Goal: Task Accomplishment & Management: Manage account settings

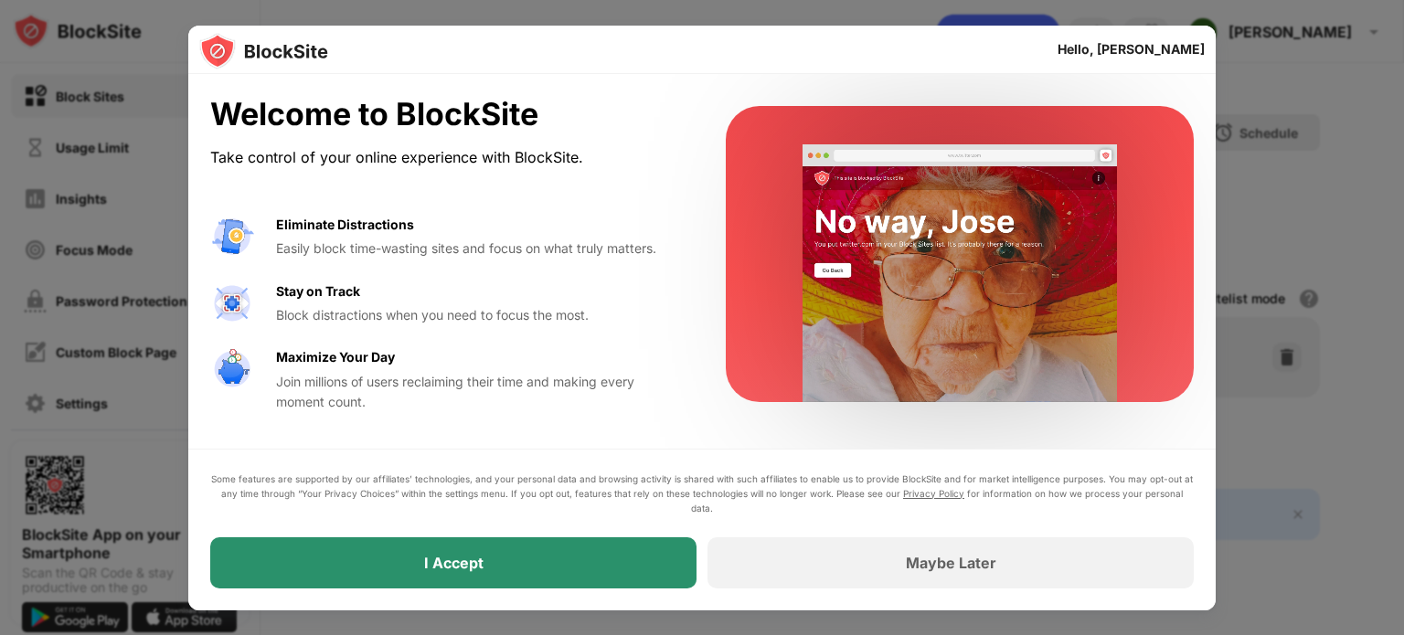
click at [441, 547] on div "I Accept" at bounding box center [453, 562] width 486 height 51
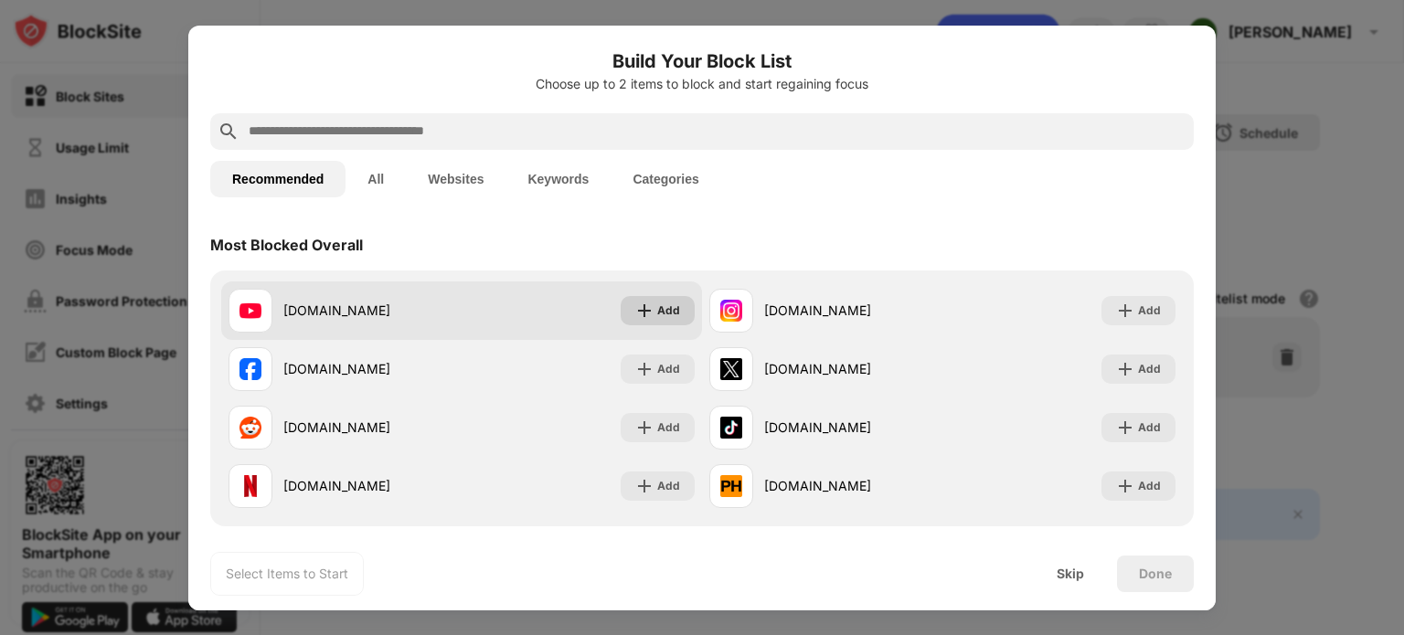
click at [640, 308] on img at bounding box center [644, 311] width 18 height 18
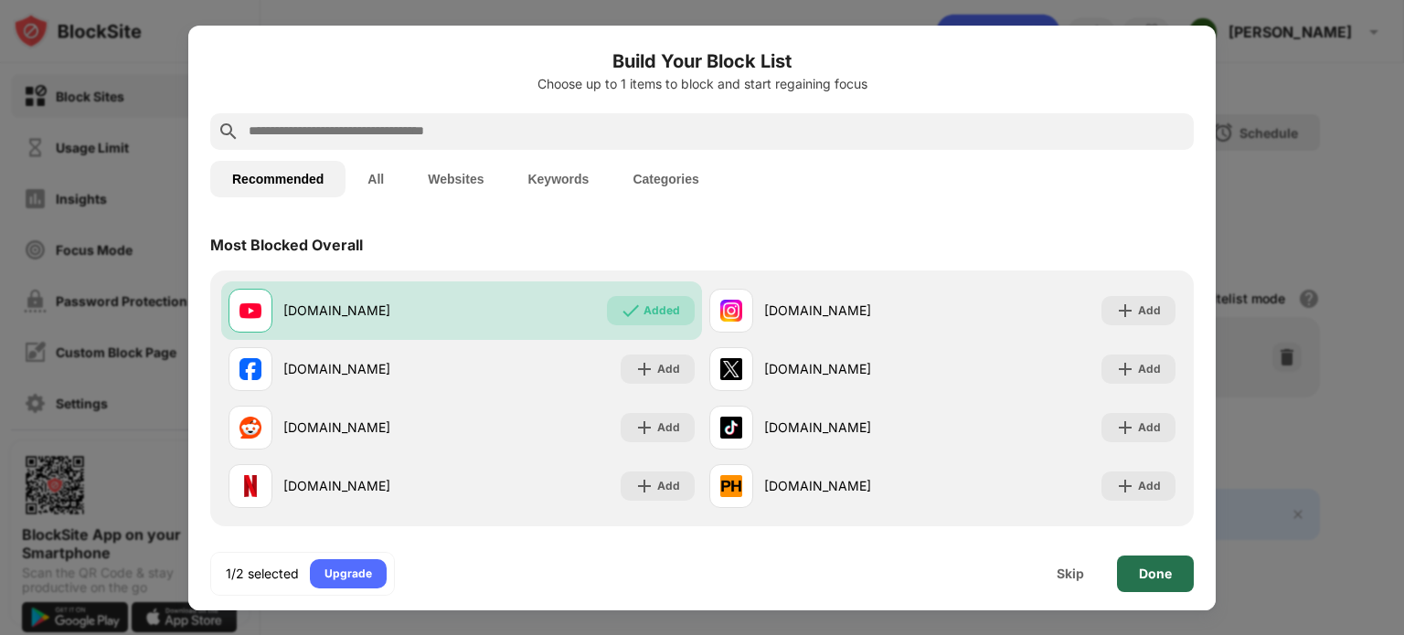
click at [1159, 580] on div "Done" at bounding box center [1155, 574] width 33 height 15
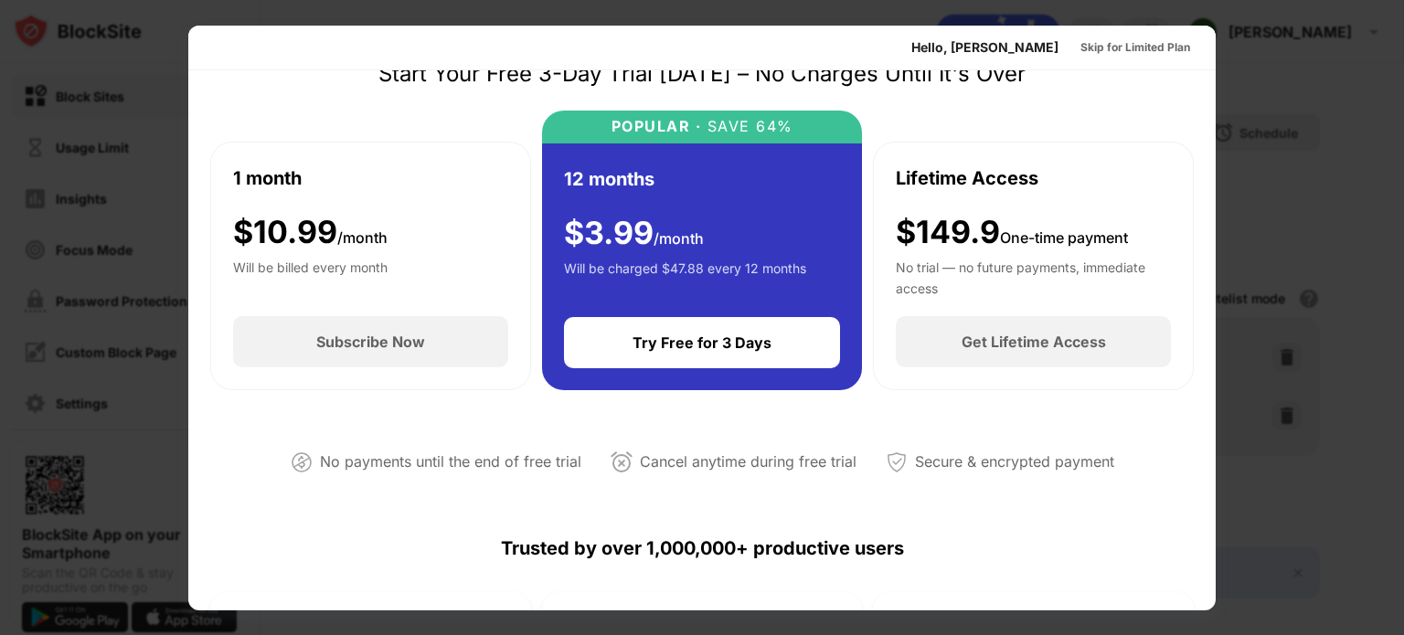
scroll to position [91, 0]
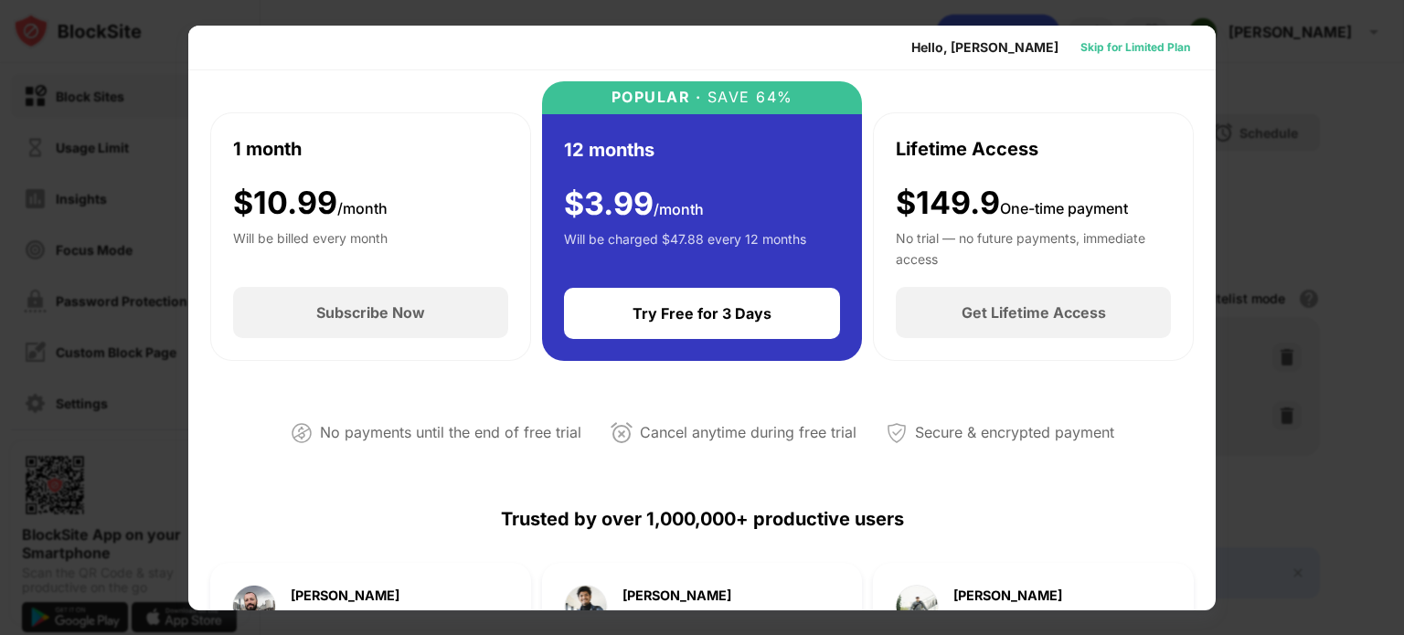
click at [1099, 48] on div "Skip for Limited Plan" at bounding box center [1135, 47] width 110 height 18
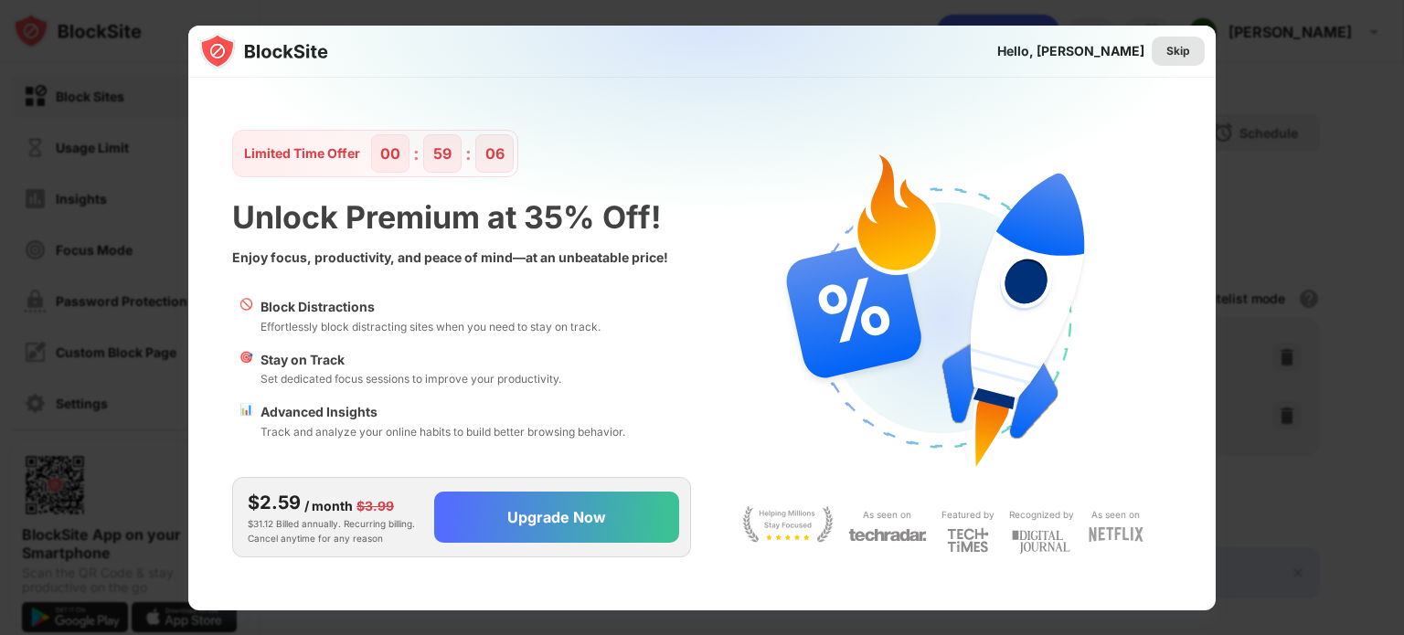
click at [1178, 60] on div "Skip" at bounding box center [1178, 51] width 53 height 29
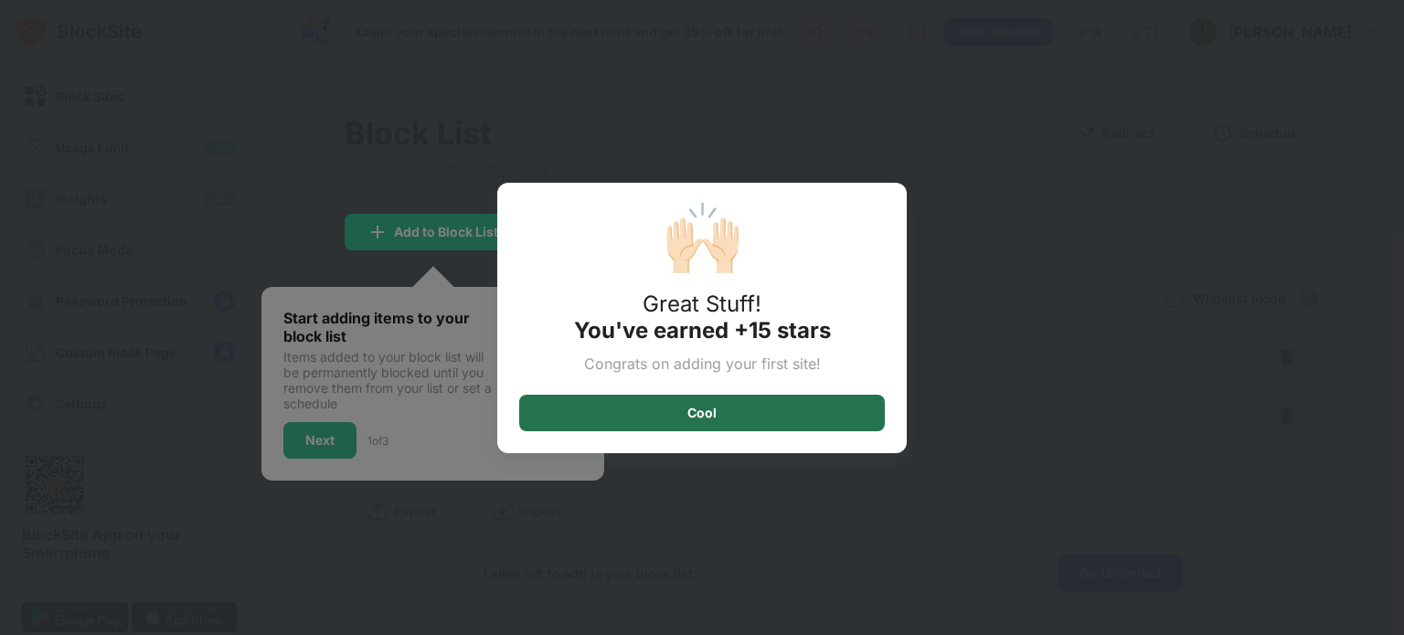
click at [695, 418] on div "Cool" at bounding box center [701, 413] width 29 height 15
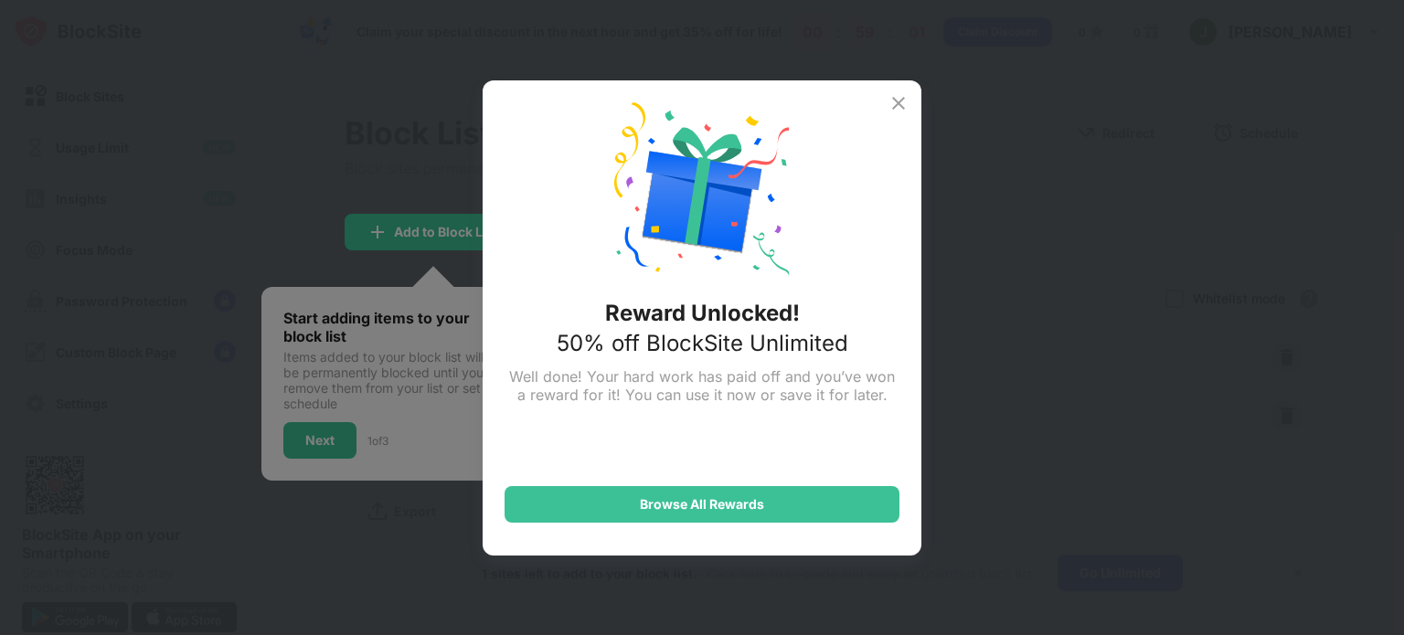
click at [907, 101] on img at bounding box center [899, 103] width 22 height 22
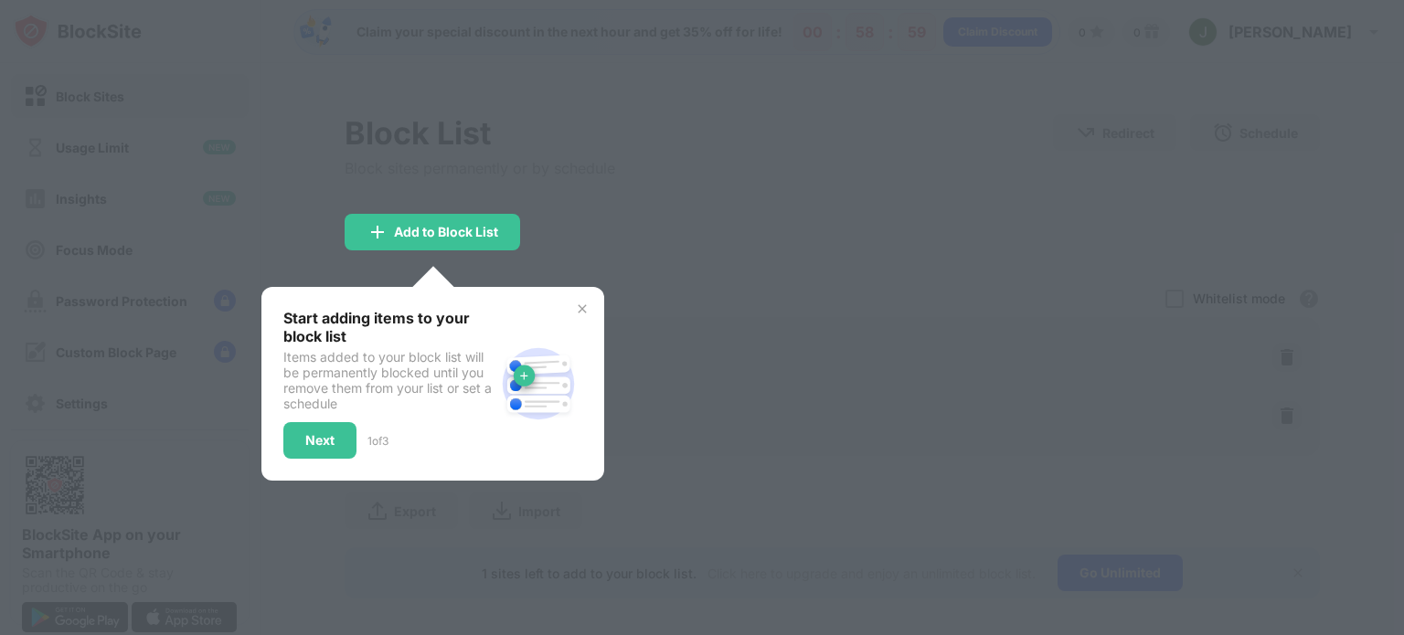
click at [581, 305] on img at bounding box center [582, 309] width 15 height 15
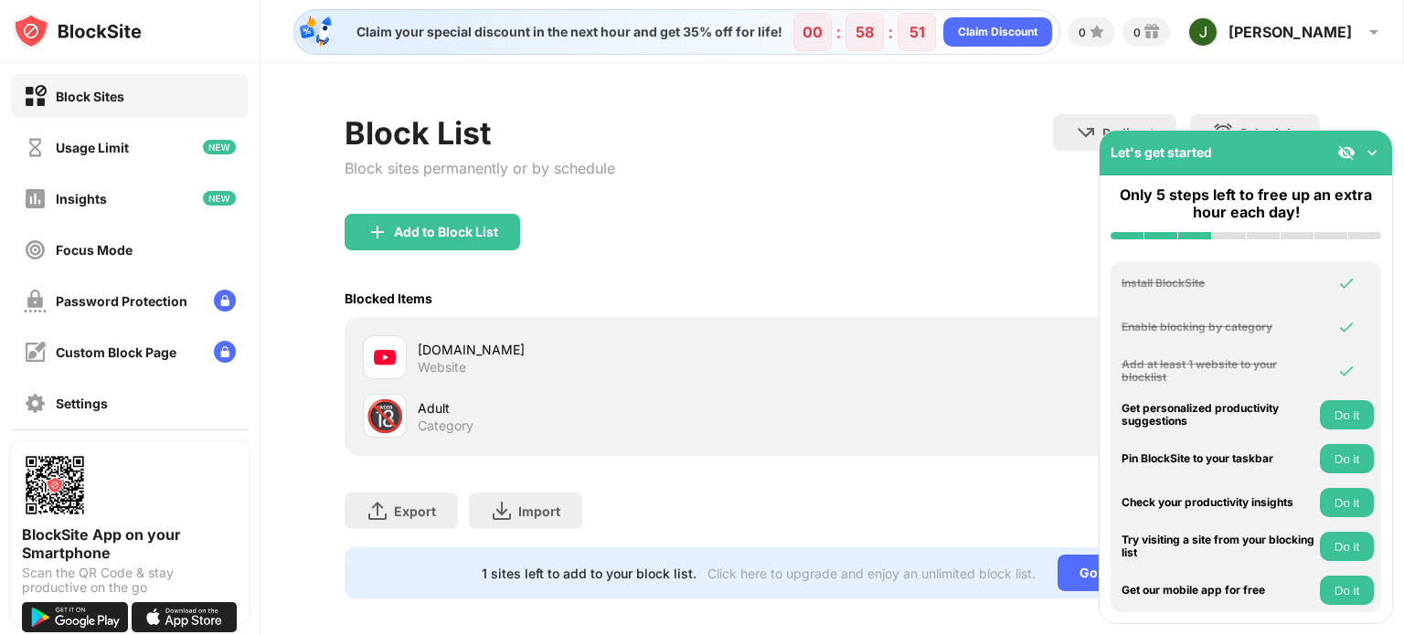
click at [1366, 159] on img at bounding box center [1372, 153] width 18 height 18
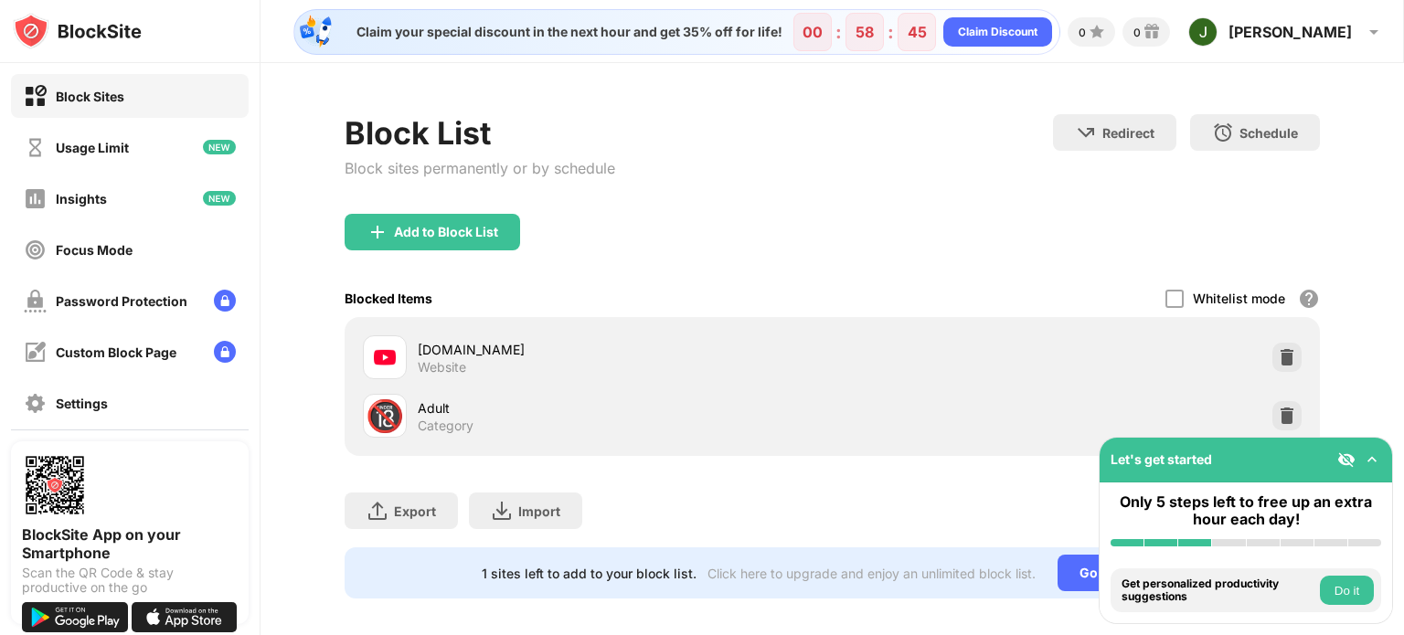
click at [1353, 599] on button "Do it" at bounding box center [1347, 590] width 54 height 29
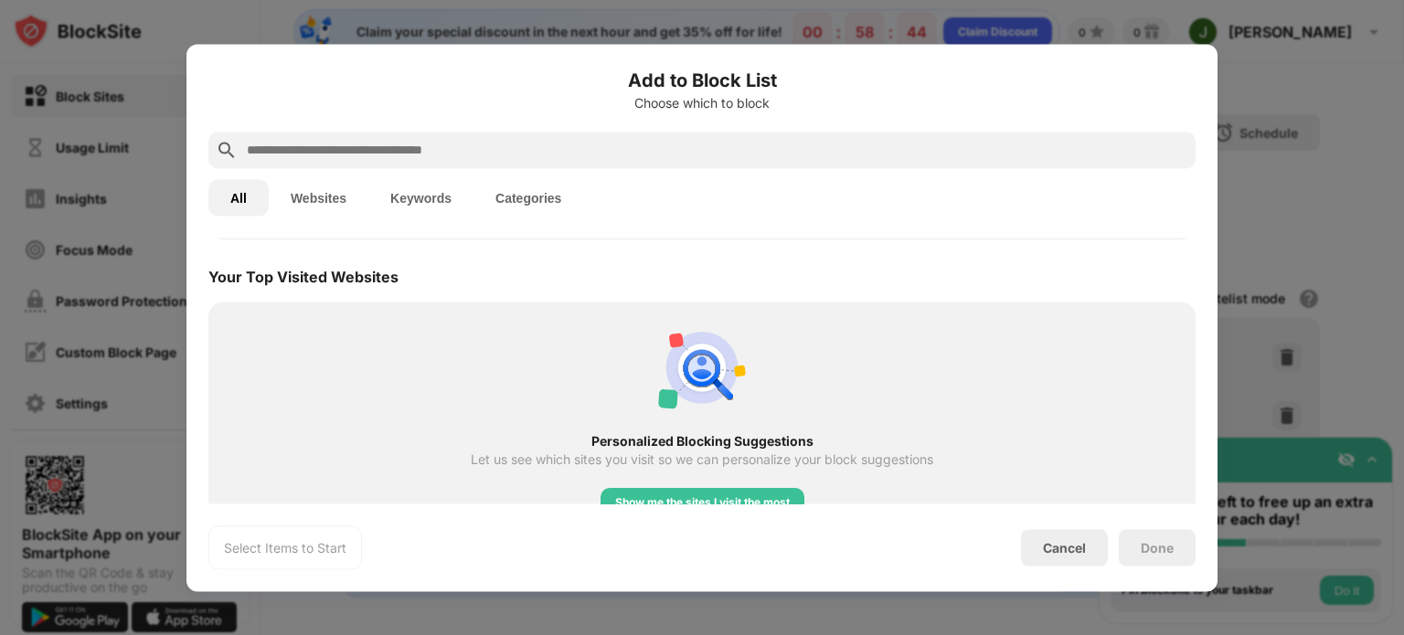
scroll to position [636, 0]
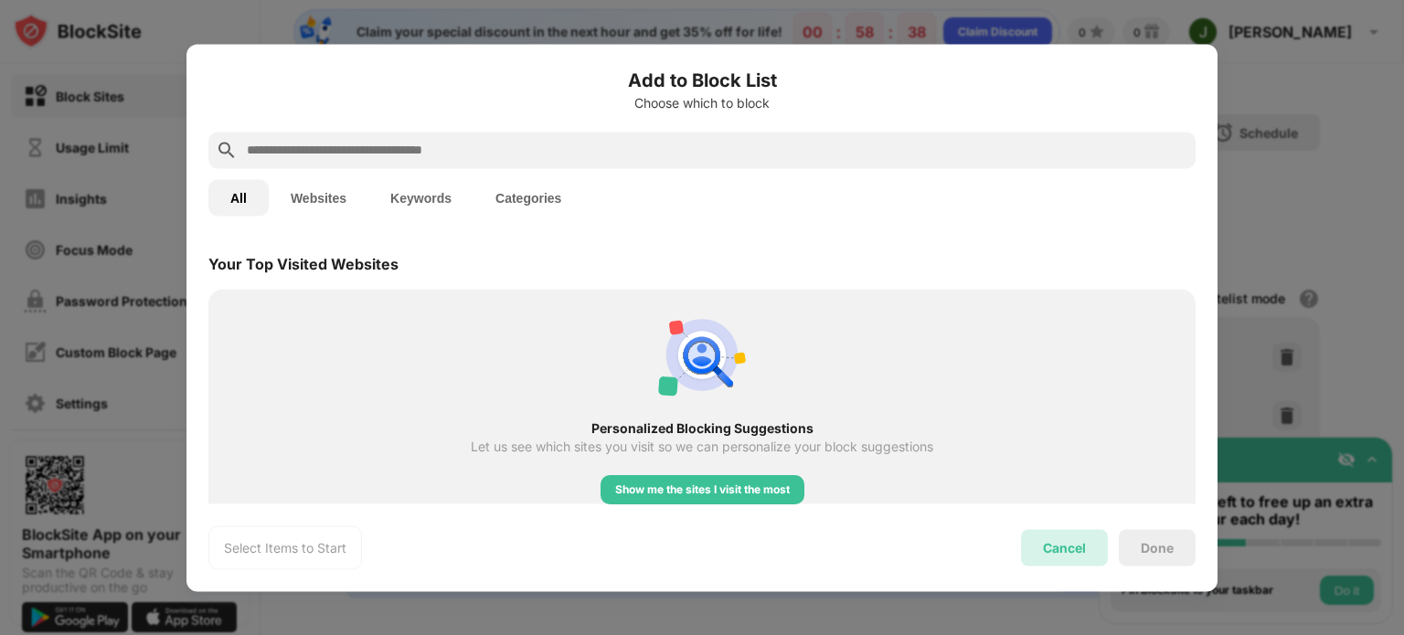
click at [1051, 544] on div "Cancel" at bounding box center [1064, 548] width 43 height 16
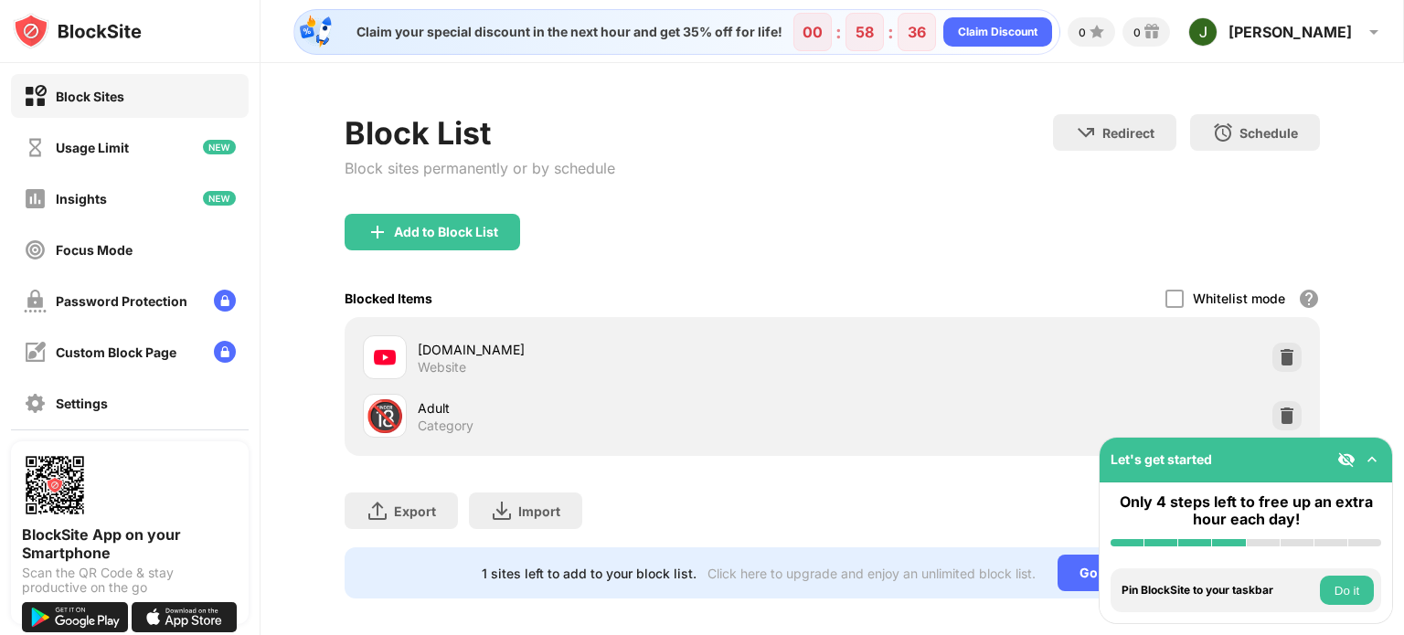
click at [1335, 592] on button "Do it" at bounding box center [1347, 590] width 54 height 29
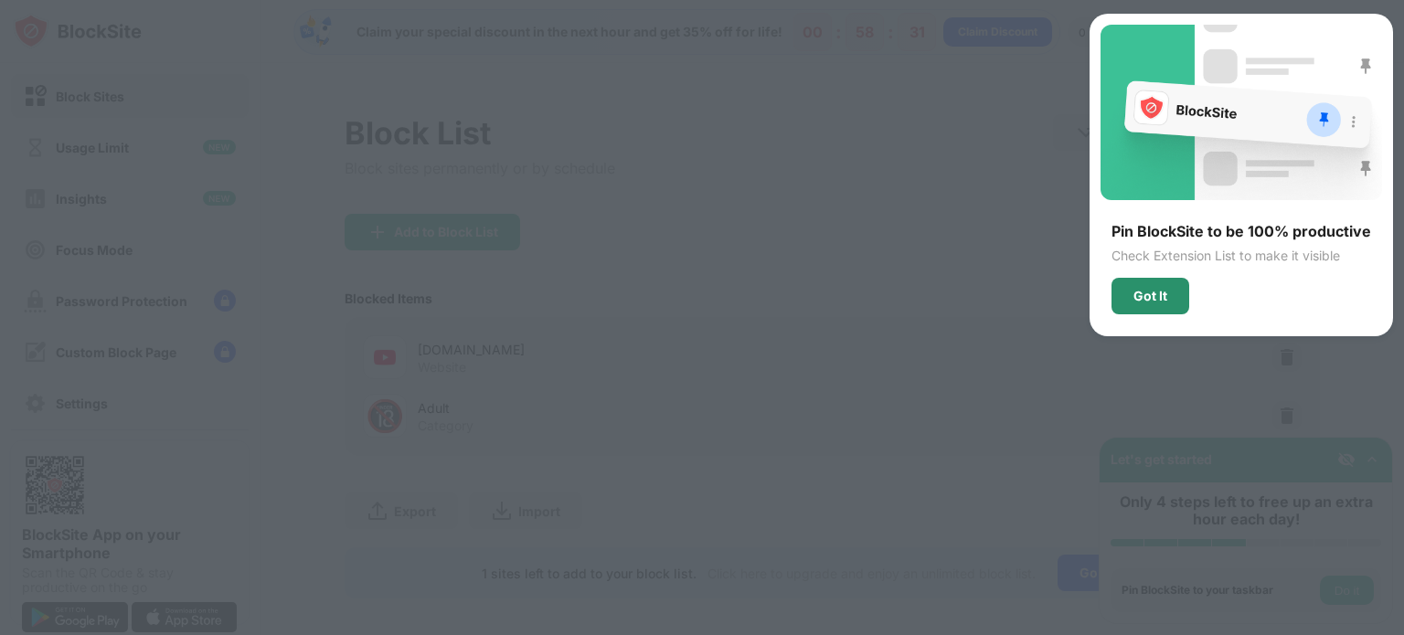
click at [1158, 292] on div "Got It" at bounding box center [1150, 296] width 34 height 15
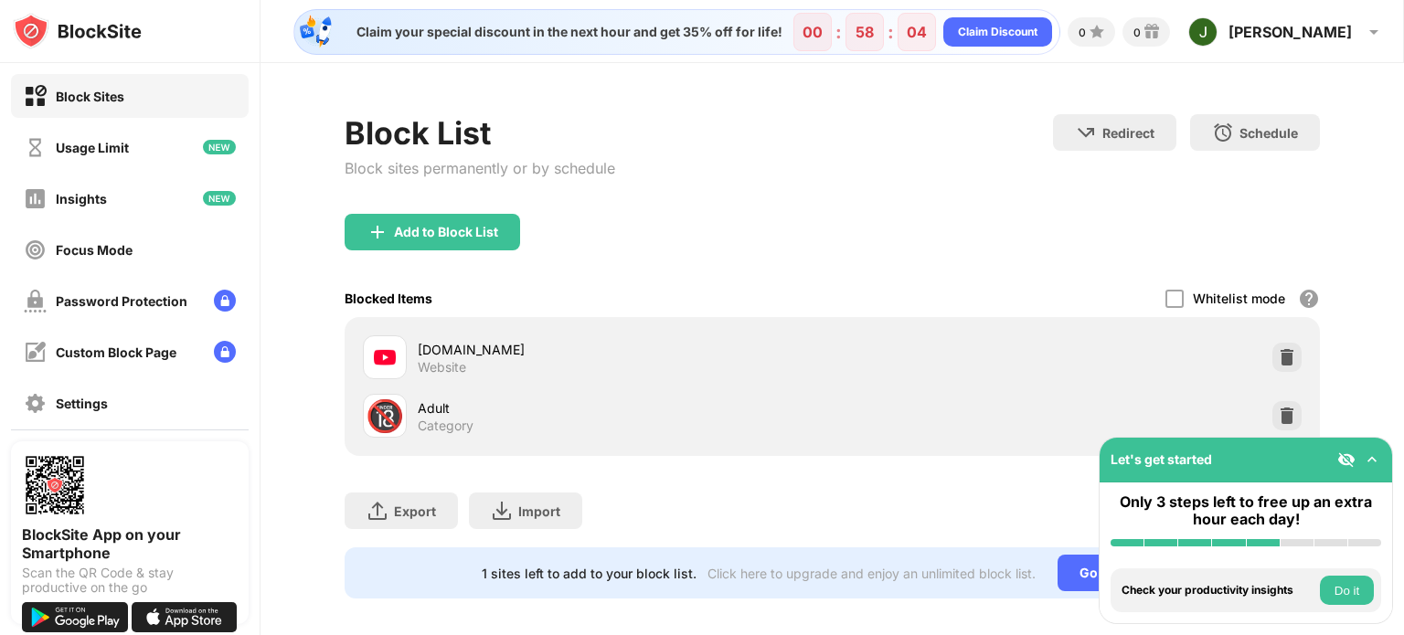
click at [1359, 587] on button "Do it" at bounding box center [1347, 590] width 54 height 29
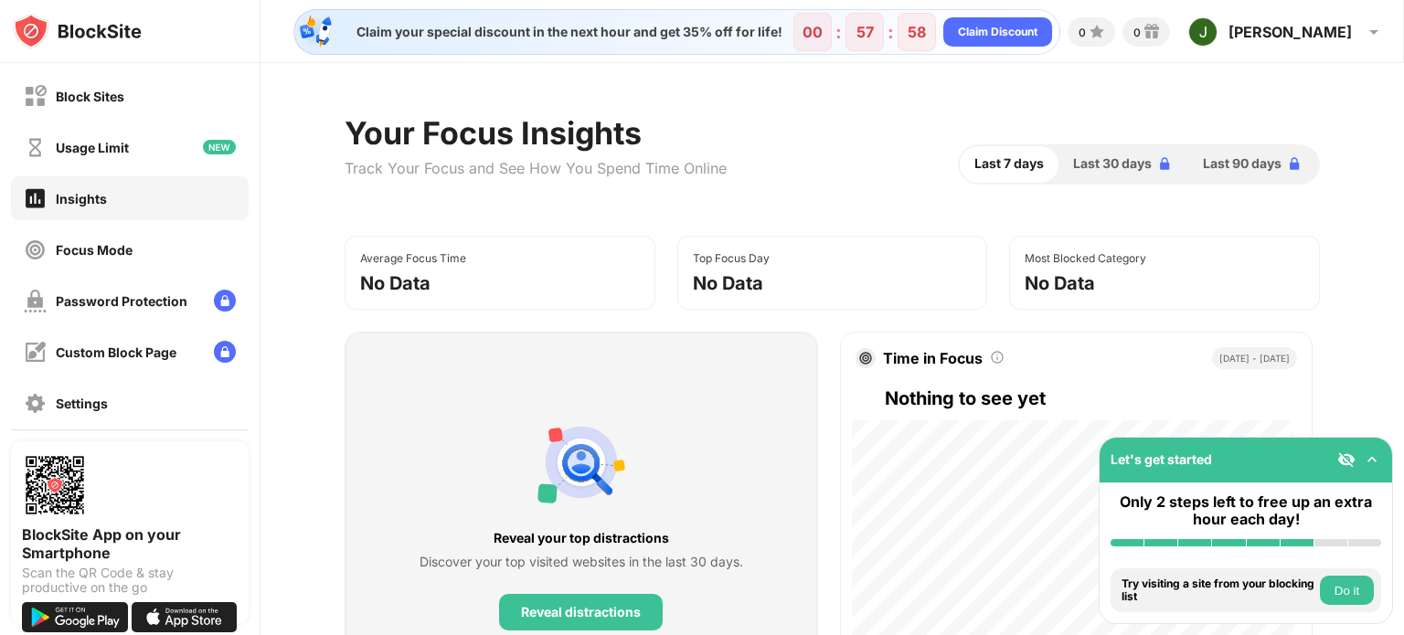
click at [1331, 578] on button "Do it" at bounding box center [1347, 590] width 54 height 29
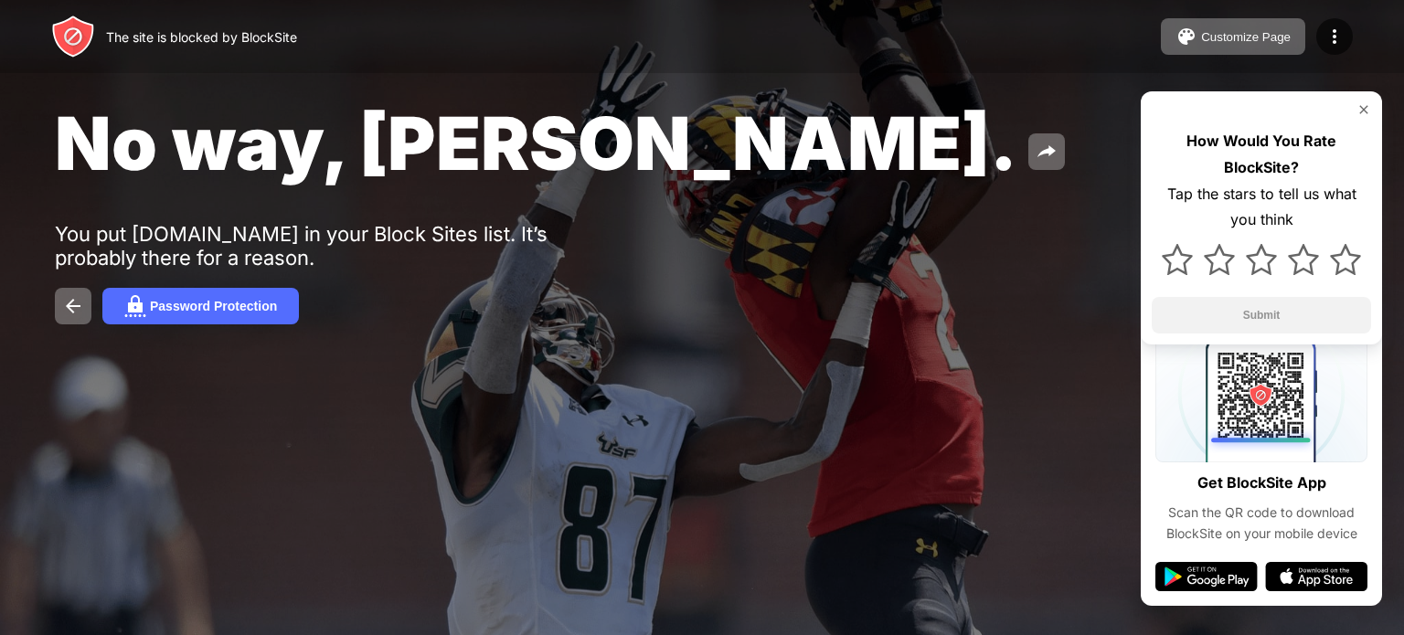
click at [1360, 112] on img at bounding box center [1363, 109] width 15 height 15
